Goal: Task Accomplishment & Management: Complete application form

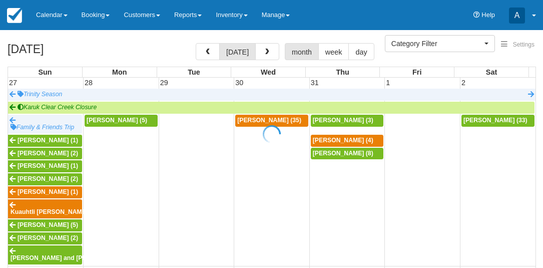
select select
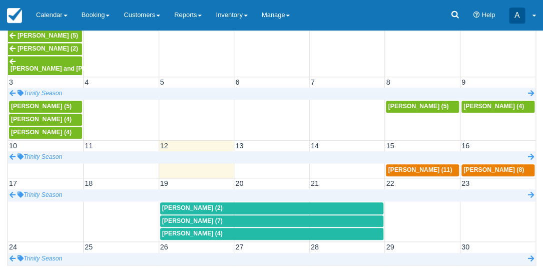
scroll to position [32, 0]
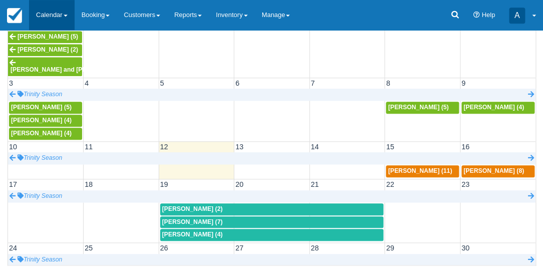
click at [58, 18] on link "Calendar" at bounding box center [52, 15] width 46 height 30
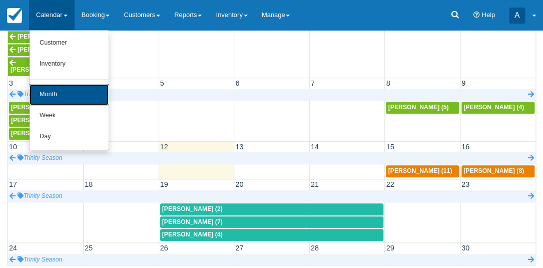
click at [70, 92] on link "Month" at bounding box center [69, 94] width 79 height 21
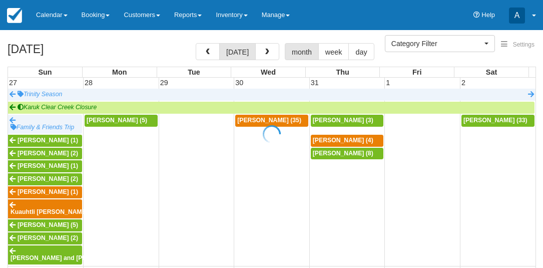
select select
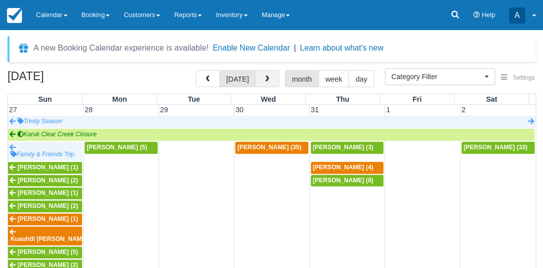
click at [259, 75] on button "button" at bounding box center [267, 78] width 24 height 17
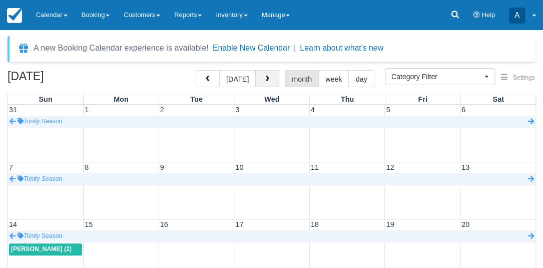
click at [259, 75] on button "button" at bounding box center [267, 78] width 24 height 17
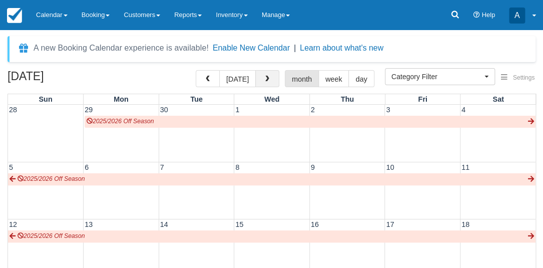
click at [259, 75] on button "button" at bounding box center [267, 78] width 24 height 17
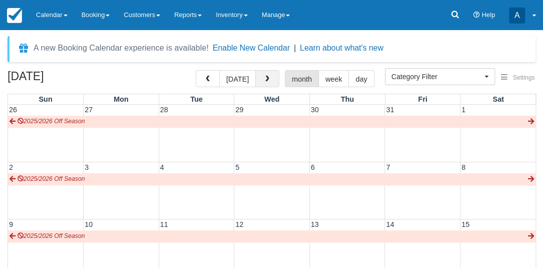
click at [259, 75] on button "button" at bounding box center [267, 78] width 24 height 17
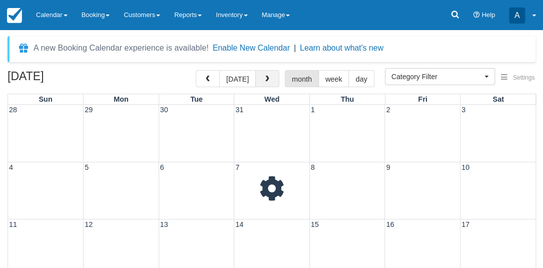
click at [259, 75] on button "button" at bounding box center [267, 78] width 24 height 17
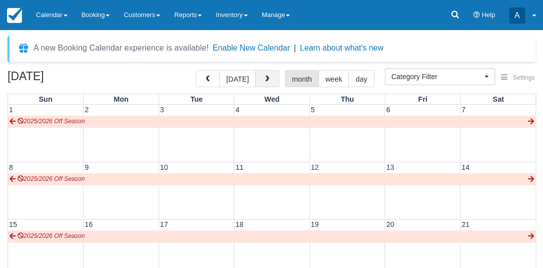
click at [259, 75] on button "button" at bounding box center [267, 78] width 24 height 17
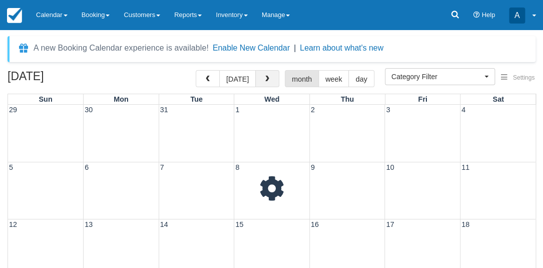
click at [259, 75] on button "button" at bounding box center [267, 78] width 24 height 17
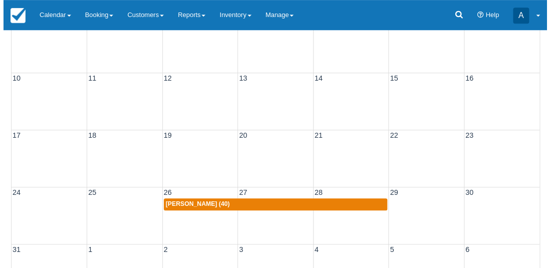
scroll to position [145, 0]
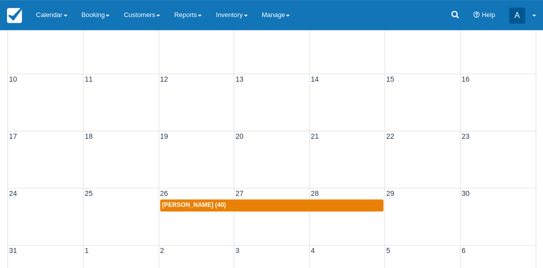
click at [185, 142] on div "17 18 19 20 21 22 23" at bounding box center [272, 137] width 528 height 12
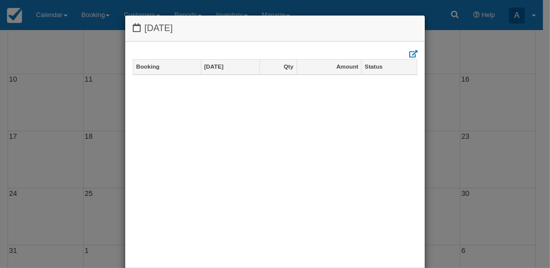
scroll to position [50, 0]
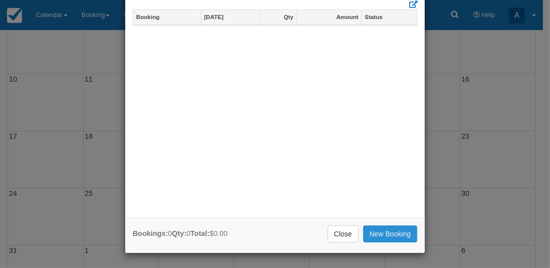
click at [389, 232] on link "New Booking" at bounding box center [390, 233] width 55 height 17
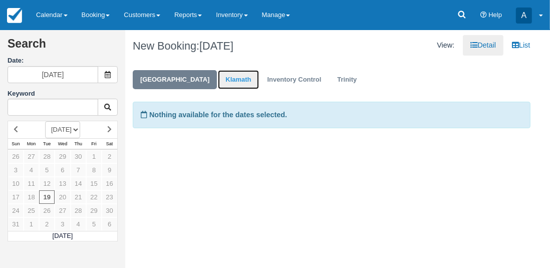
click at [225, 77] on link "Klamath" at bounding box center [238, 80] width 41 height 20
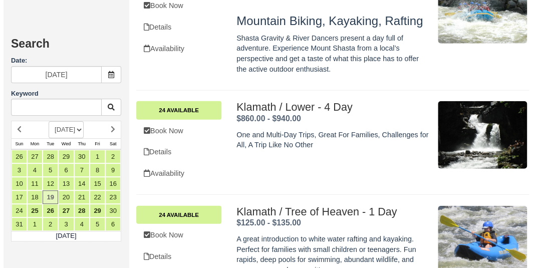
scroll to position [776, 0]
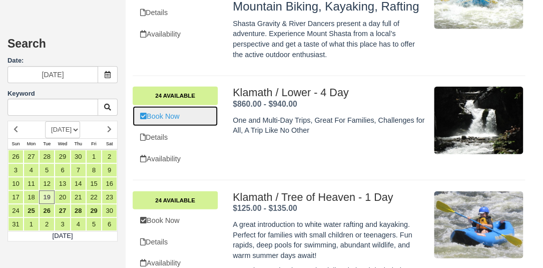
click at [173, 116] on link "Book Now" at bounding box center [175, 116] width 85 height 21
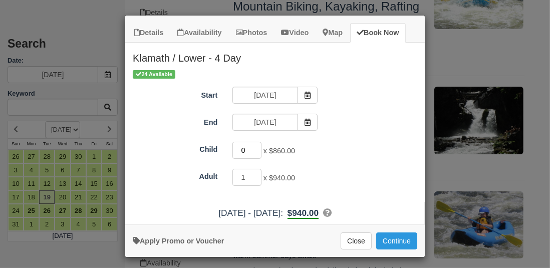
click at [246, 149] on input "0" at bounding box center [246, 150] width 29 height 17
type input "22"
click at [362, 146] on div "22 x $860.00" at bounding box center [312, 152] width 175 height 20
click at [387, 241] on button "Continue" at bounding box center [396, 240] width 41 height 17
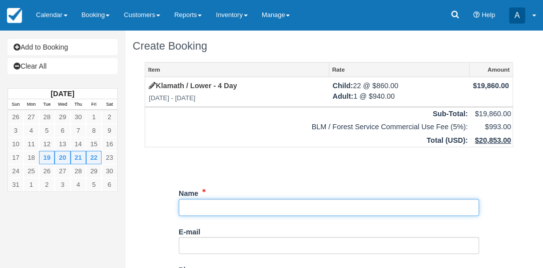
click at [214, 211] on input "Name" at bounding box center [329, 207] width 300 height 17
type input "[PERSON_NAME]"
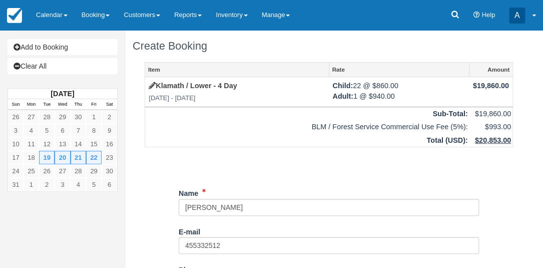
scroll to position [150, 0]
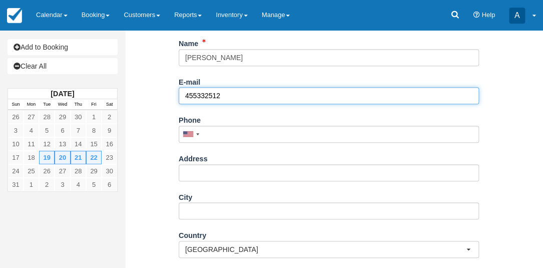
click at [191, 97] on input "455332512" at bounding box center [329, 95] width 300 height 17
type input "4155332512"
click at [238, 97] on input "4155332512" at bounding box center [329, 95] width 300 height 17
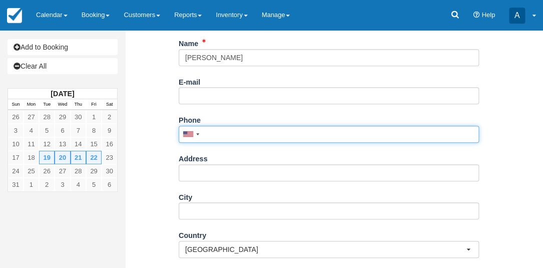
click at [232, 135] on input "Phone" at bounding box center [329, 134] width 300 height 17
paste input "4155332512"
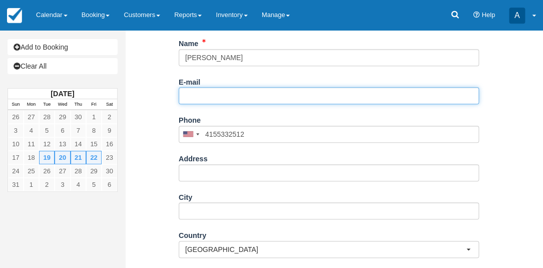
type input "(415) 533-2512"
click at [194, 98] on input "E-mail" at bounding box center [329, 95] width 300 height 17
type input "shubbard@sfwaldorf.org"
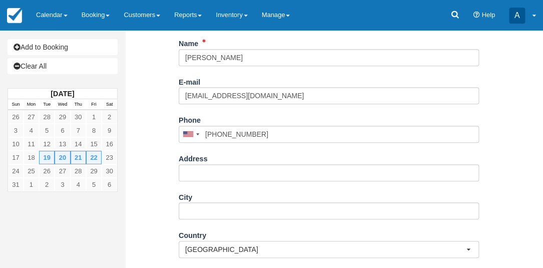
click at [502, 98] on div "Item Rate Amount Klamath / Lower - 4 Day Tue May 19 2026 - Fri May 22 2026 Chil…" at bounding box center [329, 162] width 392 height 501
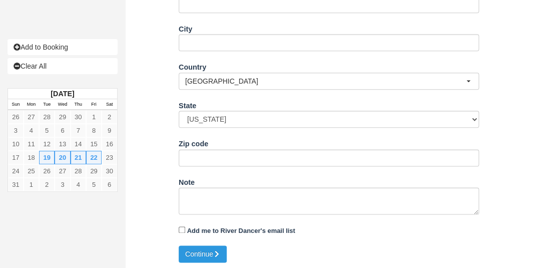
scroll to position [320, 0]
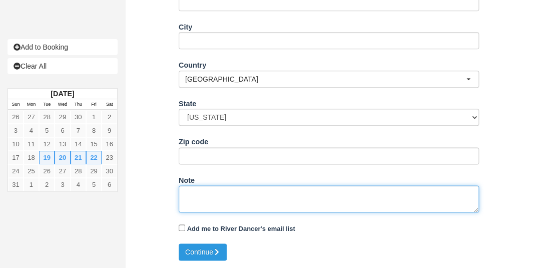
click at [225, 195] on textarea "Note" at bounding box center [329, 198] width 300 height 27
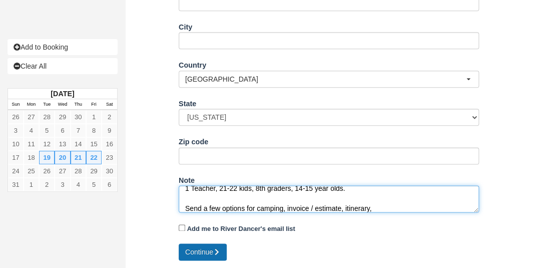
type textarea "1 Teacher, 21-22 kids, 8th graders, 14-15 year olds. Send a few options for cam…"
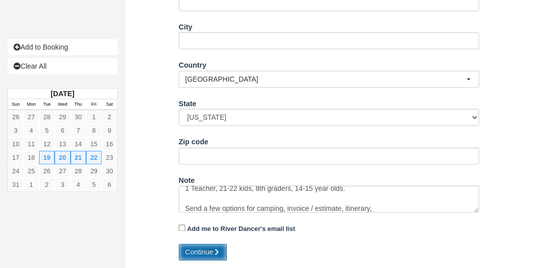
click at [205, 250] on button "Continue" at bounding box center [203, 251] width 48 height 17
type input "+14155332512"
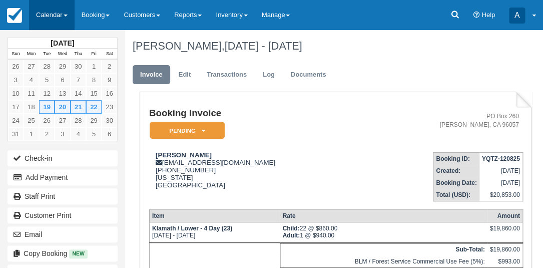
click at [54, 24] on link "Calendar" at bounding box center [52, 15] width 46 height 30
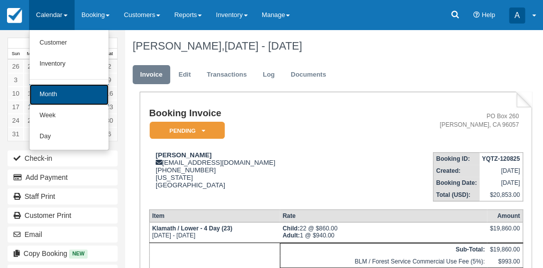
click at [55, 93] on link "Month" at bounding box center [69, 94] width 79 height 21
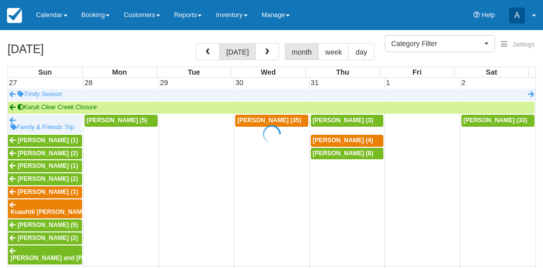
select select
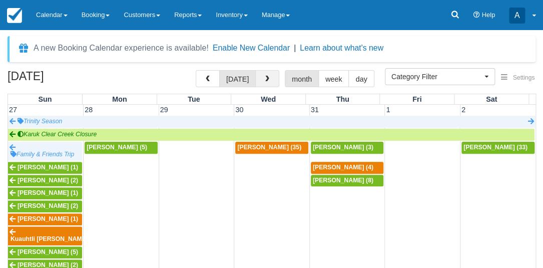
click at [265, 78] on span "button" at bounding box center [267, 79] width 7 height 7
